Goal: Task Accomplishment & Management: Manage account settings

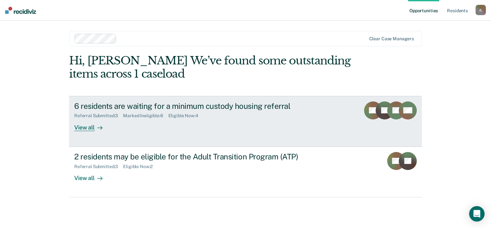
click at [266, 130] on div "6 residents are waiting for a minimum custody housing referral Referral Submitt…" at bounding box center [194, 116] width 241 height 30
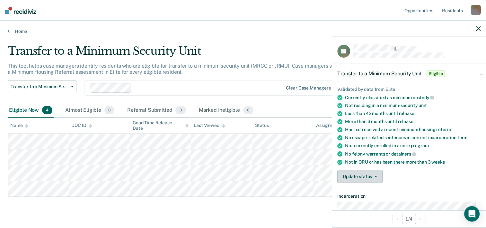
click at [356, 171] on button "Update status" at bounding box center [360, 176] width 45 height 13
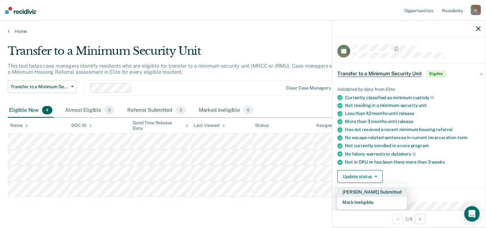
click at [364, 192] on button "[PERSON_NAME] Submitted" at bounding box center [372, 191] width 69 height 10
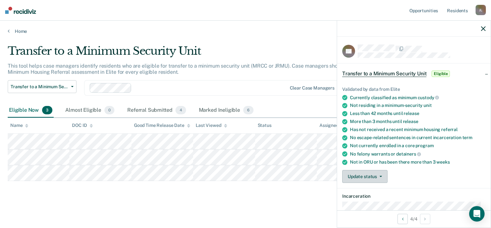
click at [377, 173] on button "Update status" at bounding box center [364, 176] width 45 height 13
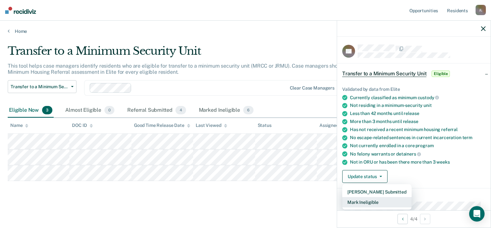
click at [375, 200] on button "Mark Ineligible" at bounding box center [376, 202] width 69 height 10
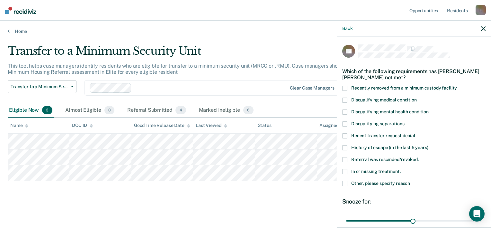
click at [345, 172] on span at bounding box center [344, 171] width 5 height 5
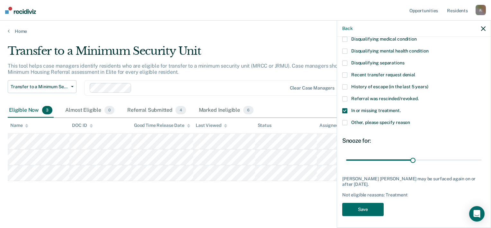
scroll to position [61, 0]
drag, startPoint x: 411, startPoint y: 158, endPoint x: 477, endPoint y: 161, distance: 66.3
type input "60"
click at [477, 161] on input "range" at bounding box center [414, 159] width 136 height 11
click at [366, 210] on button "Save" at bounding box center [362, 208] width 41 height 13
